Goal: Information Seeking & Learning: Learn about a topic

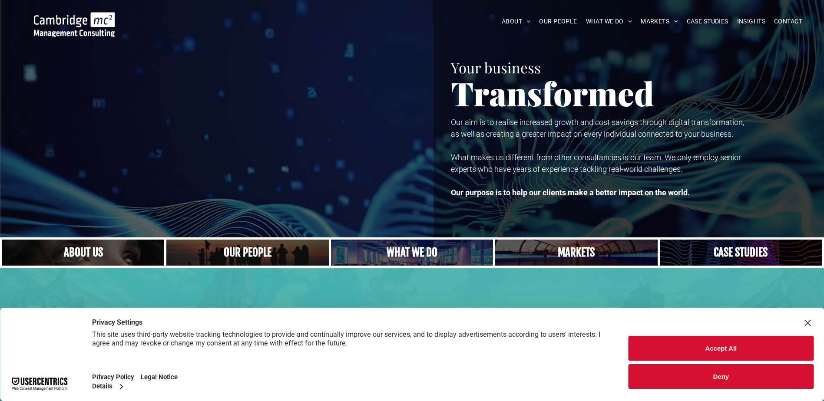
click at [807, 324] on div "Close Layer" at bounding box center [807, 323] width 12 height 12
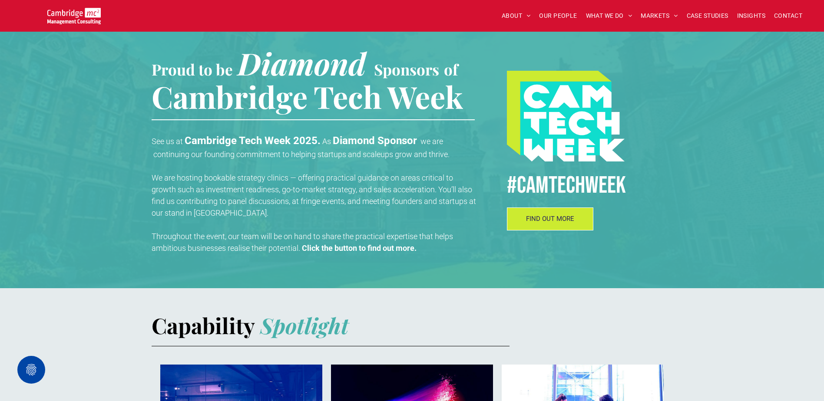
scroll to position [43, 0]
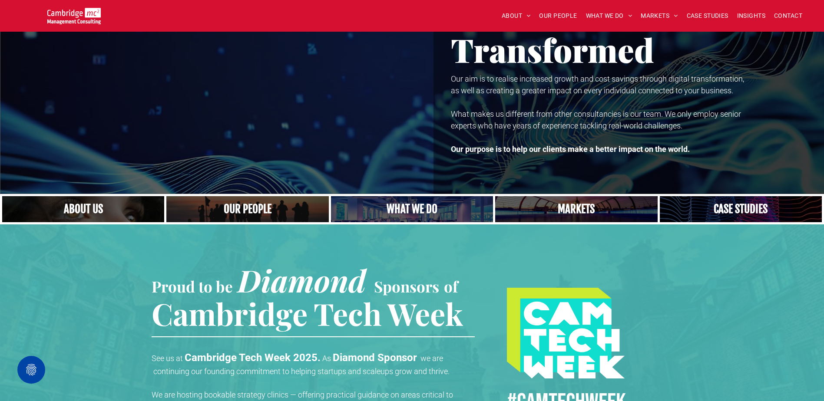
click at [64, 209] on link "Close up of woman's face, centered on her eyes" at bounding box center [83, 209] width 172 height 28
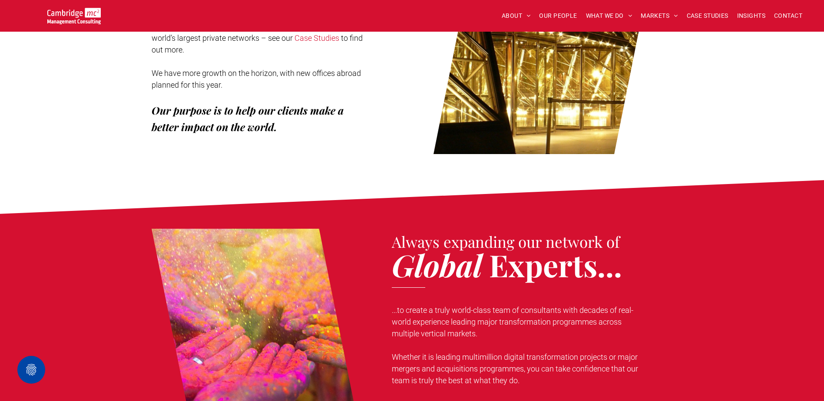
scroll to position [521, 0]
